Goal: Entertainment & Leisure: Consume media (video, audio)

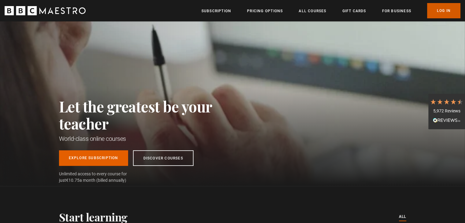
click at [449, 8] on link "Log In" at bounding box center [443, 10] width 33 height 15
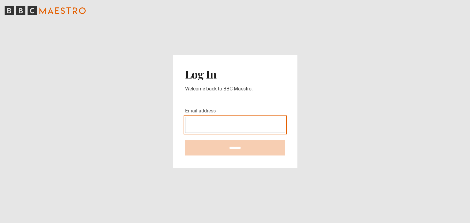
type input "**********"
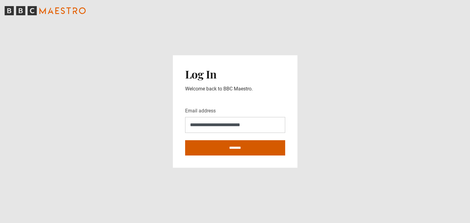
click at [265, 147] on input "********" at bounding box center [235, 147] width 100 height 15
type input "**********"
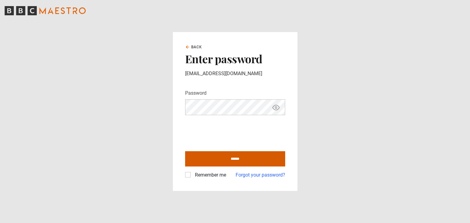
click at [254, 160] on input "******" at bounding box center [235, 158] width 100 height 15
type input "**********"
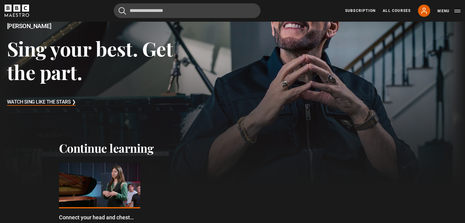
scroll to position [75, 0]
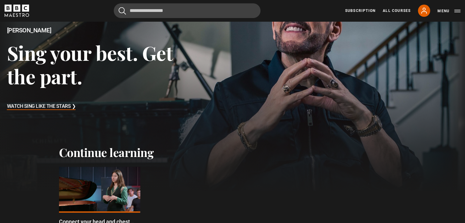
click at [71, 107] on h3 "Watch Sing Like the Stars ❯" at bounding box center [41, 106] width 69 height 9
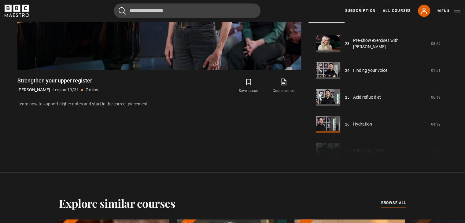
scroll to position [613, 0]
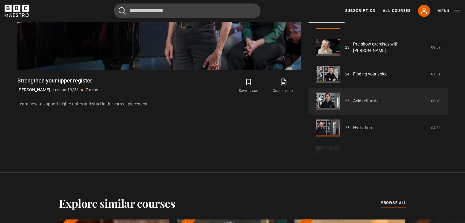
click at [374, 104] on link "Acid reflux diet" at bounding box center [367, 101] width 28 height 6
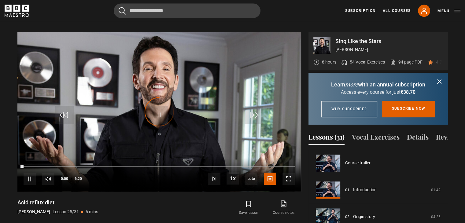
scroll to position [646, 0]
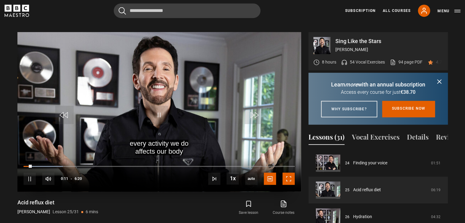
click at [293, 173] on span "Video Player" at bounding box center [288, 179] width 12 height 12
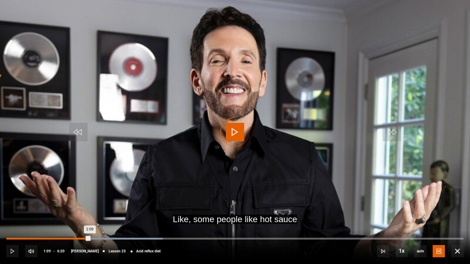
click at [55, 223] on div "Loaded : 34.21% 0:40 1:09" at bounding box center [234, 239] width 457 height 2
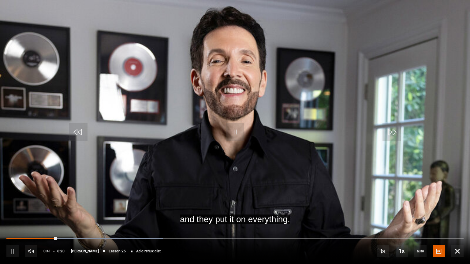
click at [50, 223] on div "10s Skip Back 10 seconds Pause 10s Skip Forward 10 seconds Loaded : 34.21% 0:38…" at bounding box center [235, 247] width 470 height 34
click at [42, 223] on div "10s Skip Back 10 seconds Pause 10s Skip Forward 10 seconds Loaded : 34.21% 0:30…" at bounding box center [235, 247] width 470 height 34
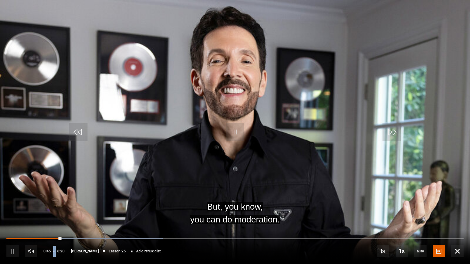
click at [42, 223] on div "10s Skip Back 10 seconds Pause 10s Skip Forward 10 seconds Loaded : 34.21% 0:30…" at bounding box center [235, 247] width 470 height 34
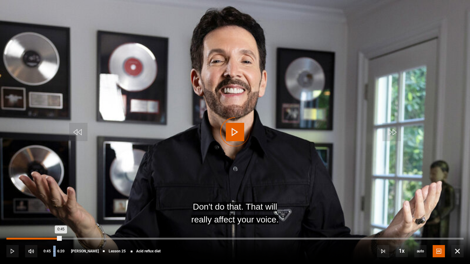
drag, startPoint x: 61, startPoint y: 237, endPoint x: 39, endPoint y: 239, distance: 22.1
click at [39, 223] on div "Loaded : 0.00% 0:27 0:45" at bounding box center [234, 239] width 457 height 2
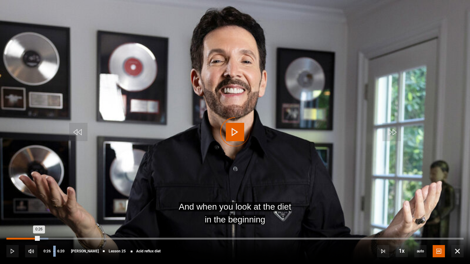
click at [39, 223] on div "Loaded : 9.21% 0:26 0:26" at bounding box center [234, 239] width 457 height 2
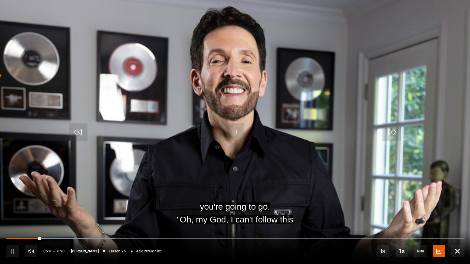
click at [82, 223] on div "10s Skip Back 10 seconds Pause 10s Skip Forward 10 seconds Loaded : 23.68% 0:26…" at bounding box center [235, 247] width 470 height 34
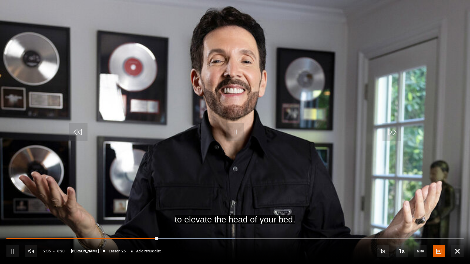
drag, startPoint x: 81, startPoint y: 262, endPoint x: 196, endPoint y: 188, distance: 136.4
click at [196, 188] on video "Video Player" at bounding box center [235, 132] width 470 height 264
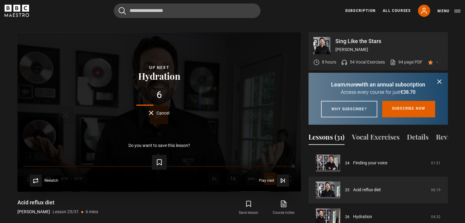
click at [150, 111] on button "Cancel" at bounding box center [159, 113] width 20 height 5
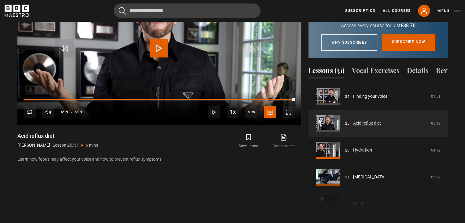
scroll to position [363, 0]
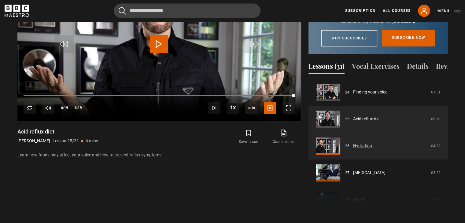
click at [359, 149] on link "Hydration" at bounding box center [362, 146] width 19 height 6
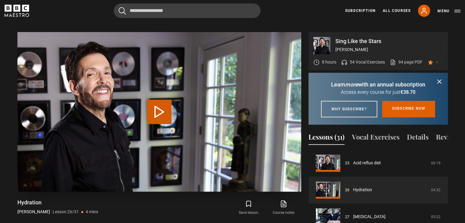
click at [155, 116] on button "Play Lesson Hydration" at bounding box center [159, 112] width 24 height 24
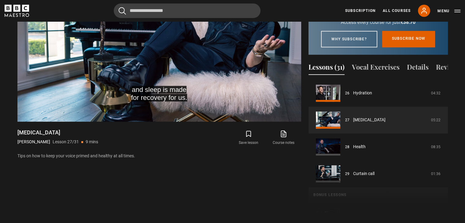
scroll to position [336, 0]
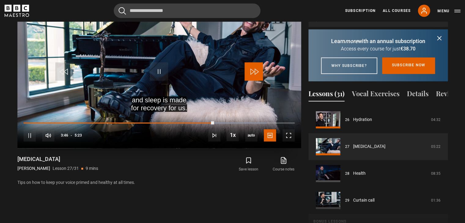
click at [251, 69] on span "Video Player" at bounding box center [254, 71] width 18 height 18
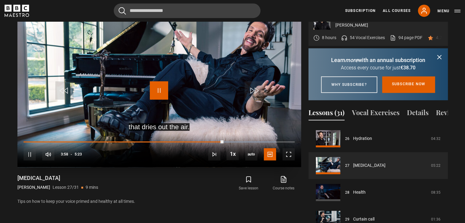
click at [154, 83] on span "Video Player" at bounding box center [159, 90] width 18 height 18
